Goal: Book appointment/travel/reservation

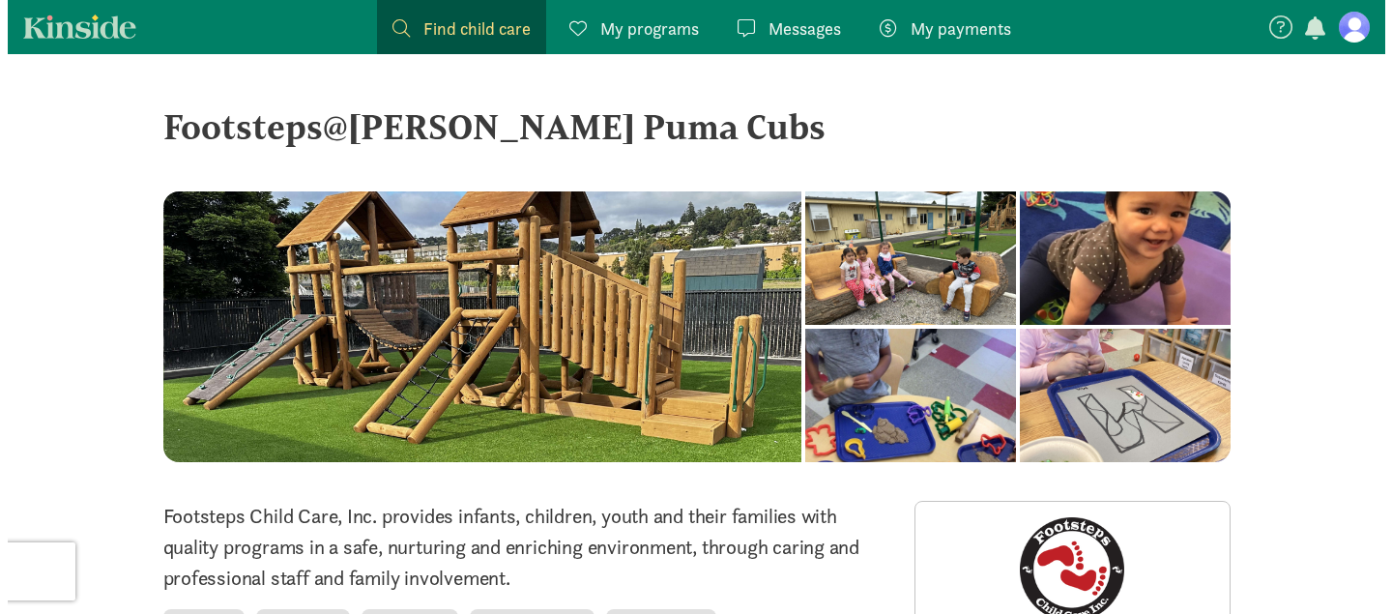
scroll to position [765, 0]
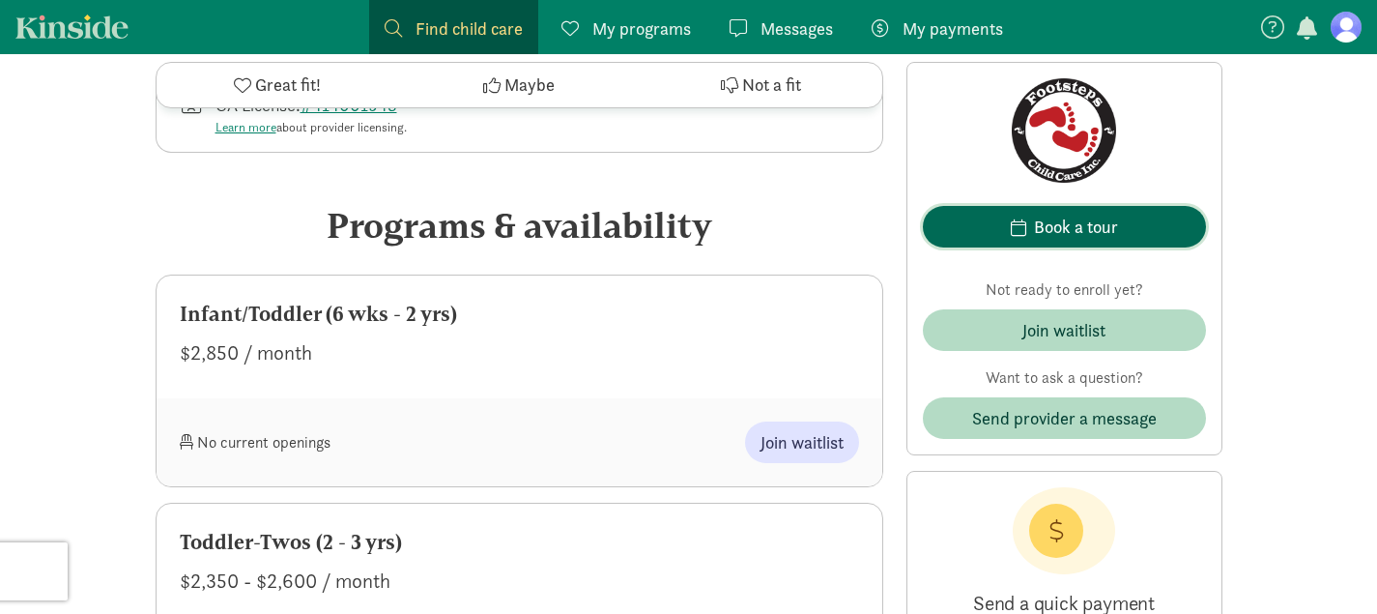
click at [995, 218] on span "Book a tour" at bounding box center [1064, 227] width 252 height 26
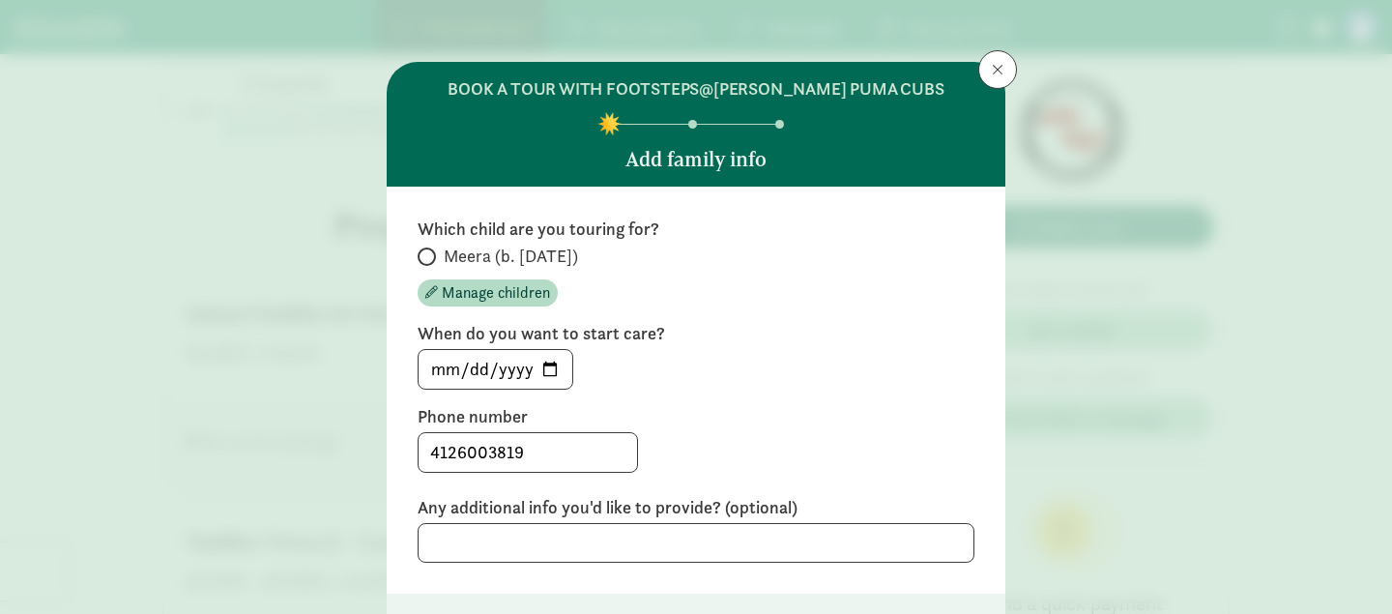
scroll to position [52, 0]
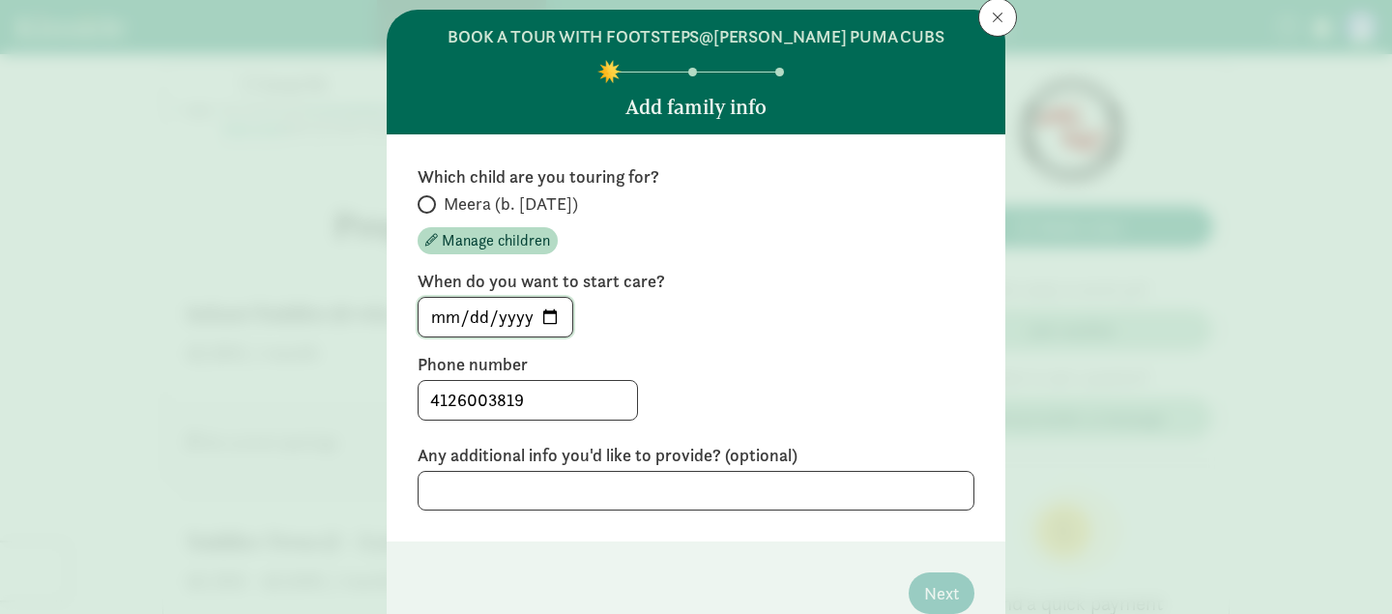
click at [547, 316] on input "[DATE]" at bounding box center [495, 317] width 154 height 39
type input "[DATE]"
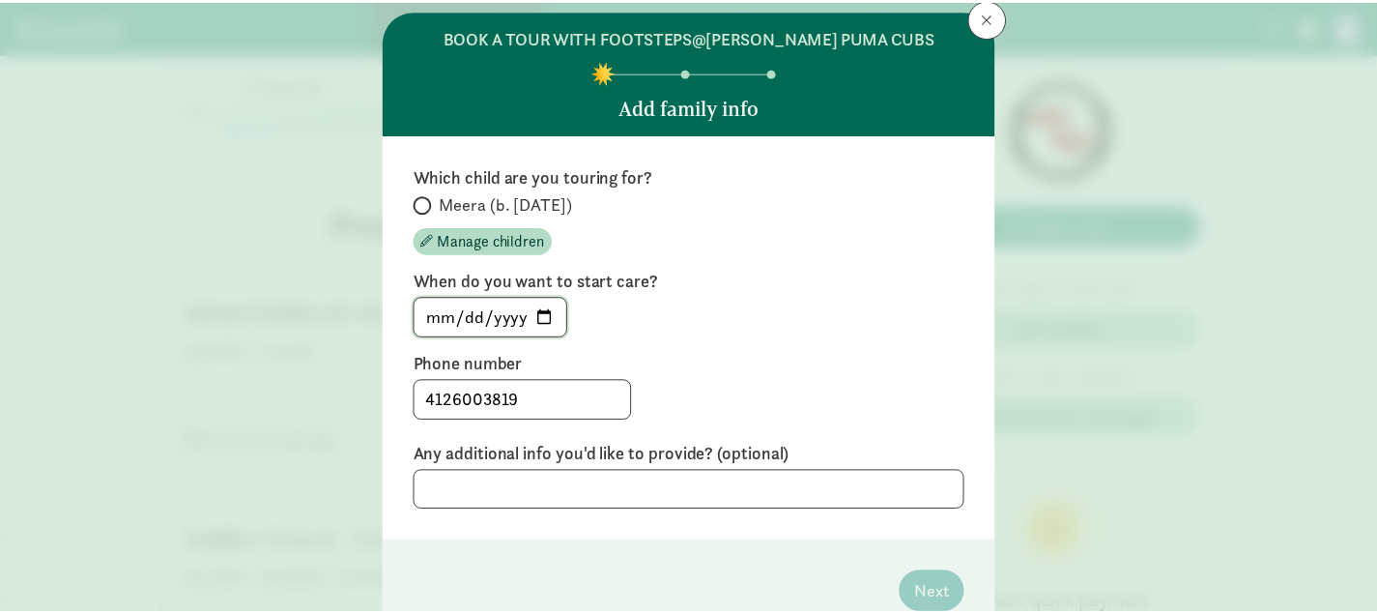
scroll to position [145, 0]
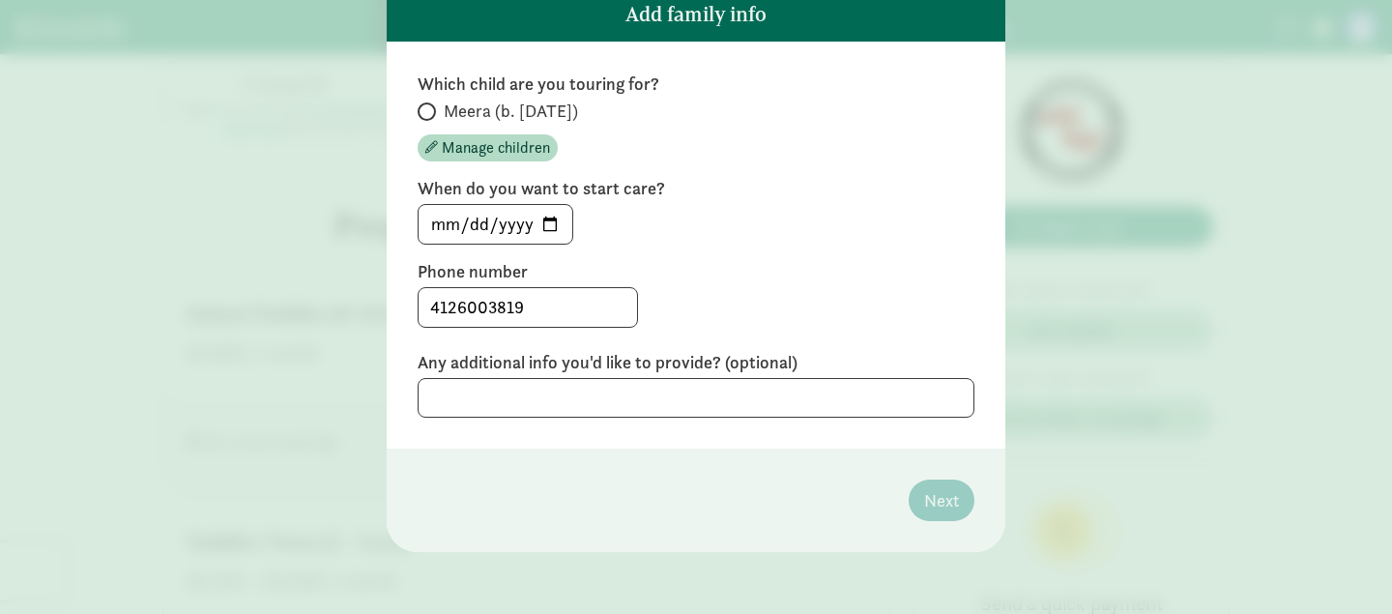
click at [748, 366] on label "Any additional info you'd like to provide? (optional)" at bounding box center [695, 362] width 557 height 23
click at [437, 118] on label "Meera (b. [DATE])" at bounding box center [695, 111] width 557 height 23
click at [430, 118] on input "Meera (b. [DATE])" at bounding box center [423, 111] width 13 height 13
radio input "true"
click at [934, 496] on span "Next" at bounding box center [941, 500] width 35 height 26
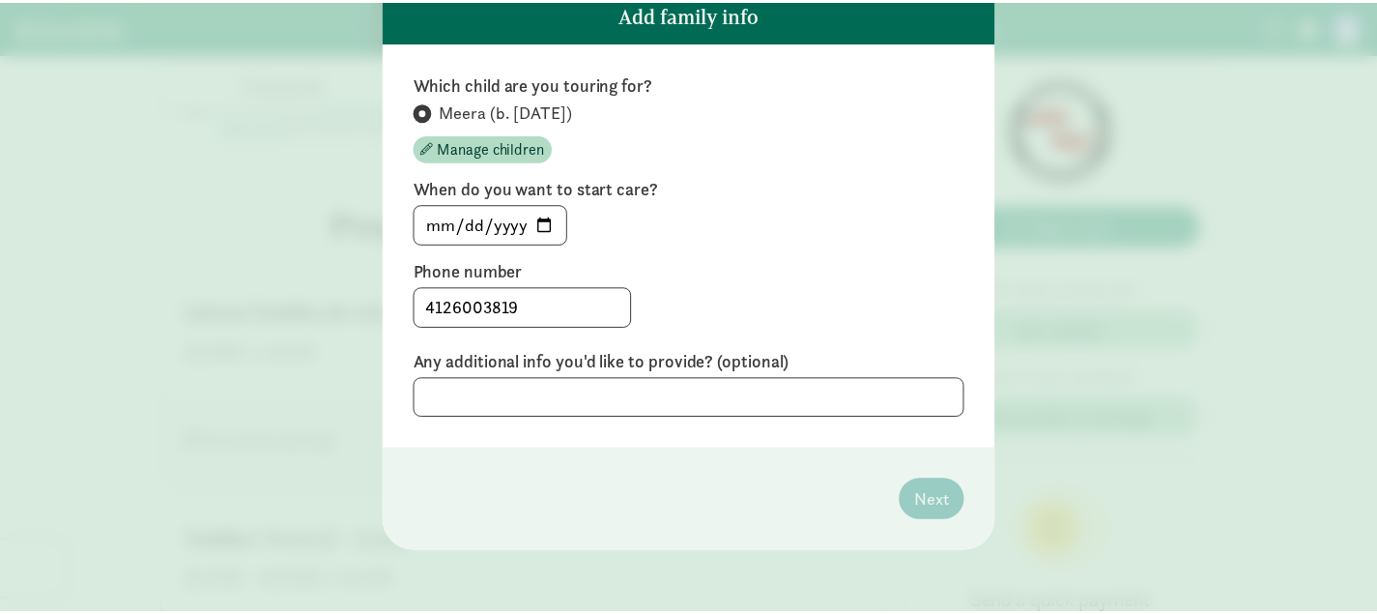
scroll to position [0, 0]
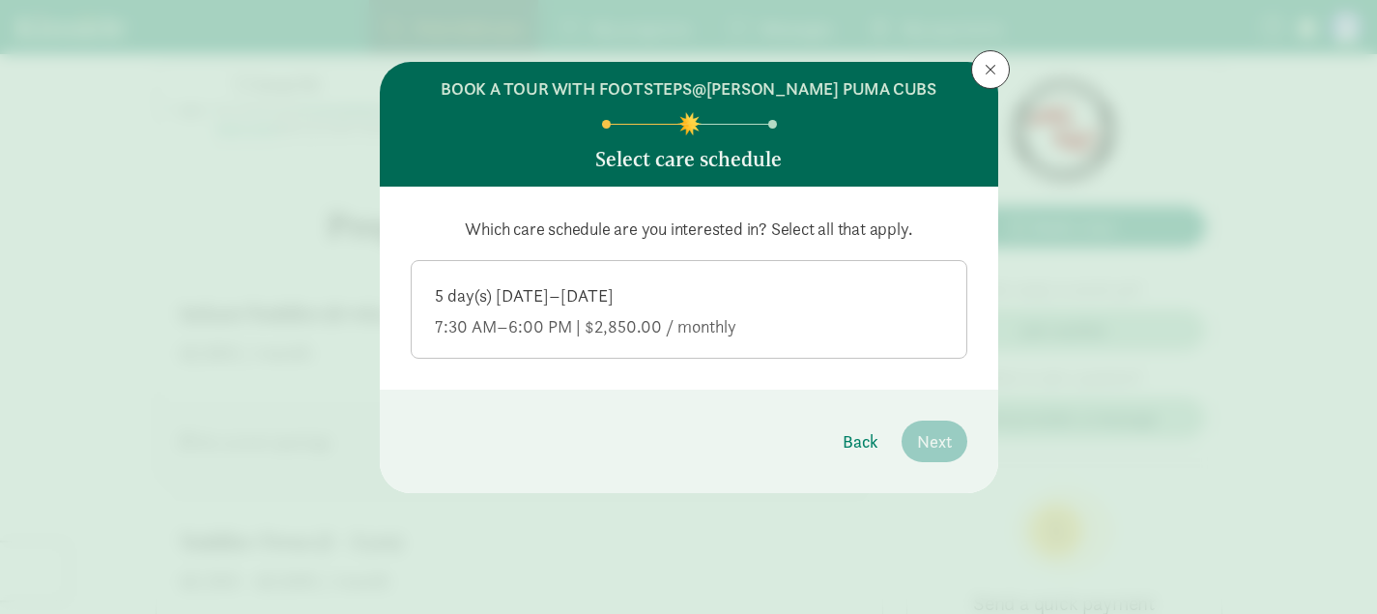
click at [720, 341] on label "5 day(s) [DATE]–[DATE] 7:30 AM–6:00 PM | $2,850.00 / monthly" at bounding box center [689, 307] width 555 height 93
click at [0, 0] on input "5 day(s) [DATE]–[DATE] 7:30 AM–6:00 PM | $2,850.00 / monthly" at bounding box center [0, 0] width 0 height 0
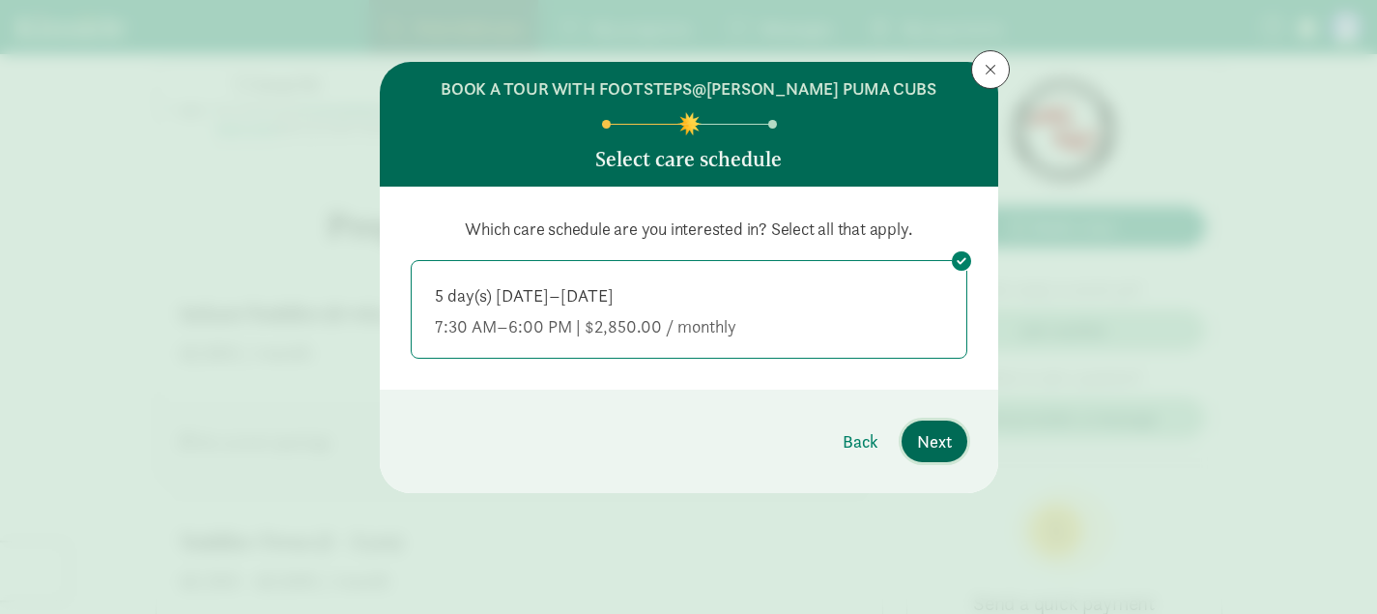
click at [949, 450] on span "Next" at bounding box center [934, 441] width 35 height 26
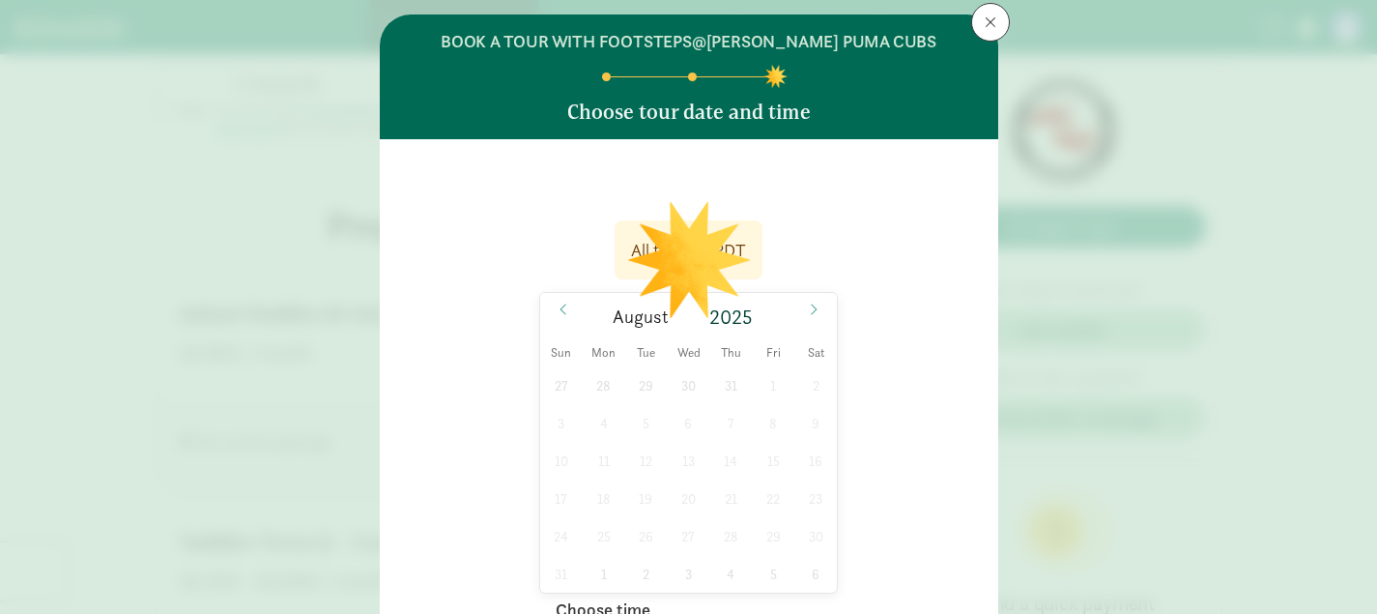
scroll to position [49, 0]
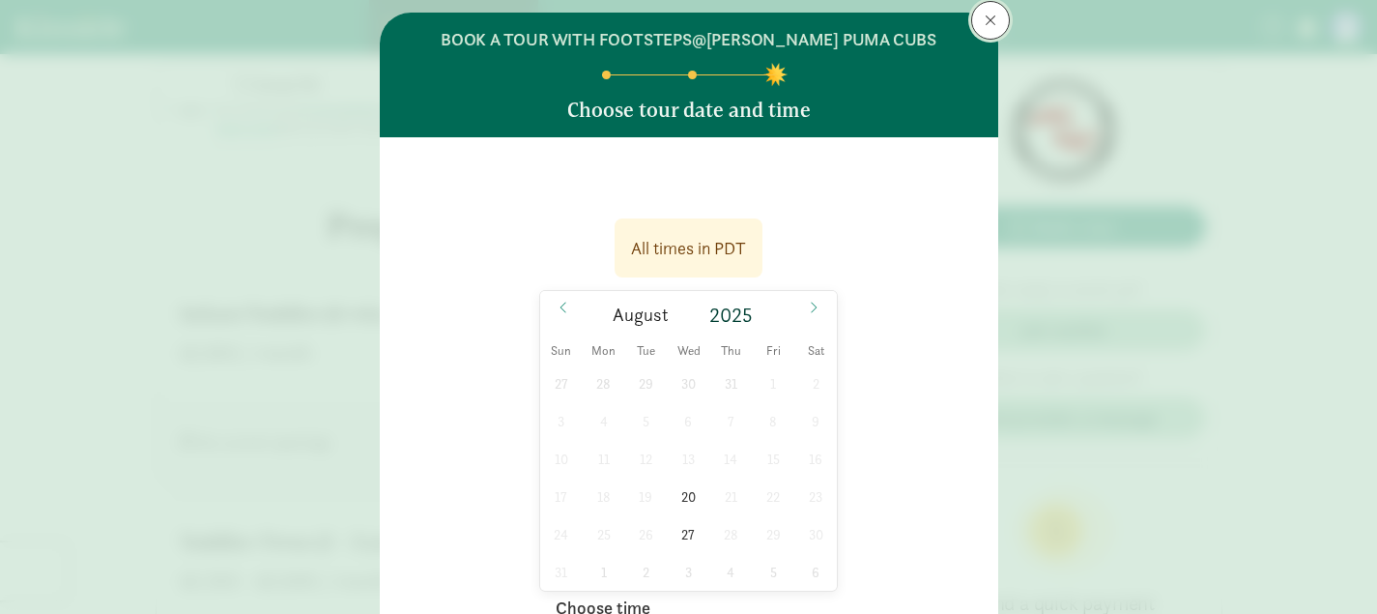
click at [988, 14] on span at bounding box center [991, 20] width 12 height 15
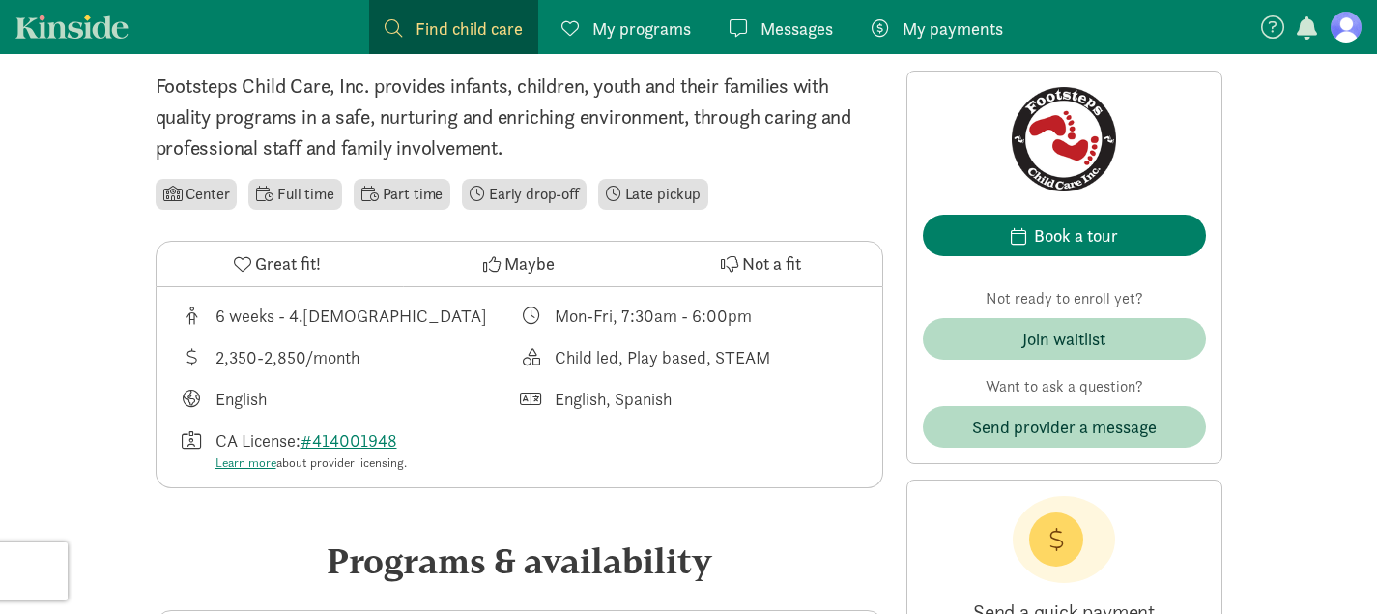
scroll to position [461, 0]
